Goal: Book appointment/travel/reservation

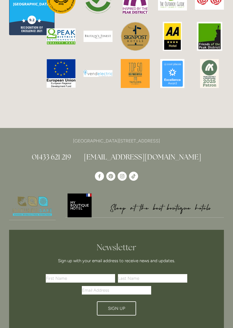
scroll to position [1473, 0]
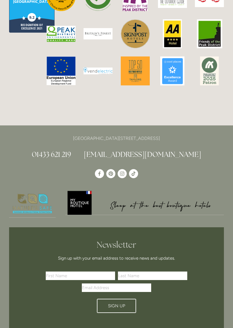
click at [172, 135] on p "[GEOGRAPHIC_DATA][STREET_ADDRESS]" at bounding box center [116, 139] width 215 height 8
copy p "S33 6AF"
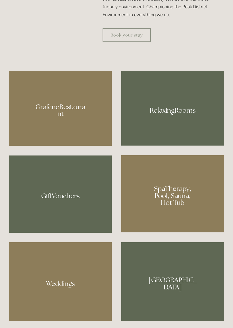
scroll to position [405, 0]
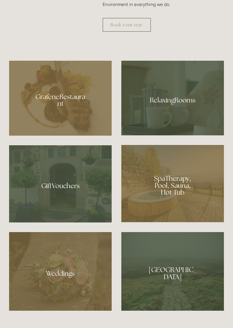
click at [173, 202] on div at bounding box center [172, 183] width 103 height 77
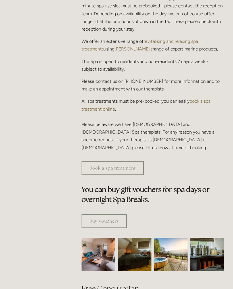
scroll to position [219, 0]
click at [132, 162] on link "Book a spa treatment" at bounding box center [112, 169] width 62 height 14
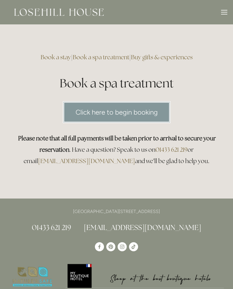
click at [146, 116] on link "Click here to begin booking" at bounding box center [117, 112] width 108 height 22
